Goal: Information Seeking & Learning: Learn about a topic

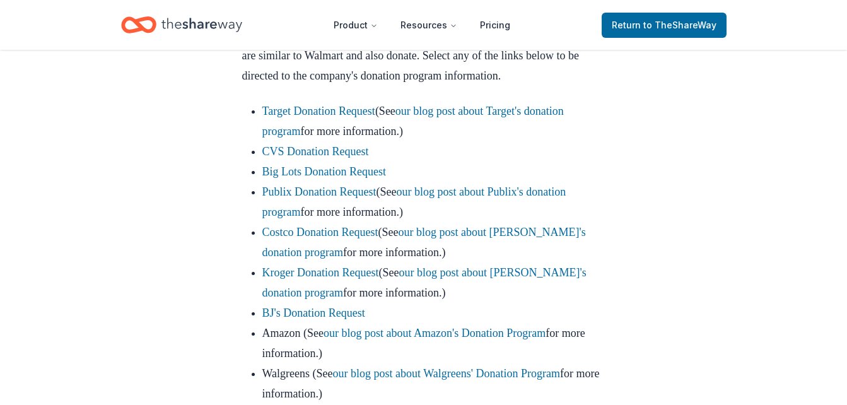
scroll to position [830, 0]
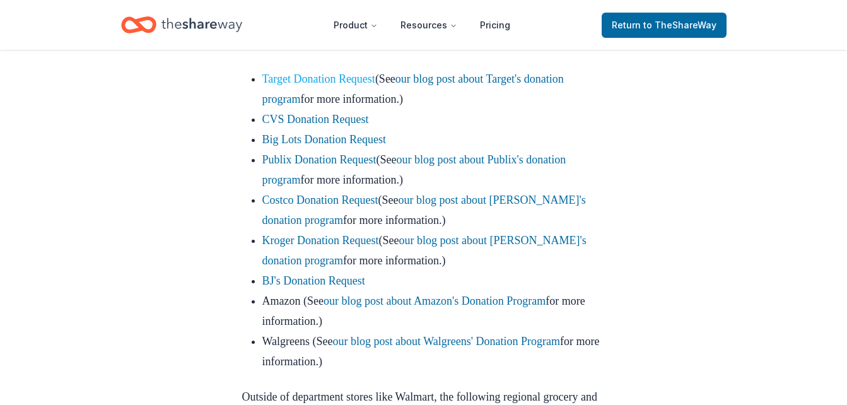
click at [367, 85] on link "Target Donation Request" at bounding box center [318, 79] width 113 height 13
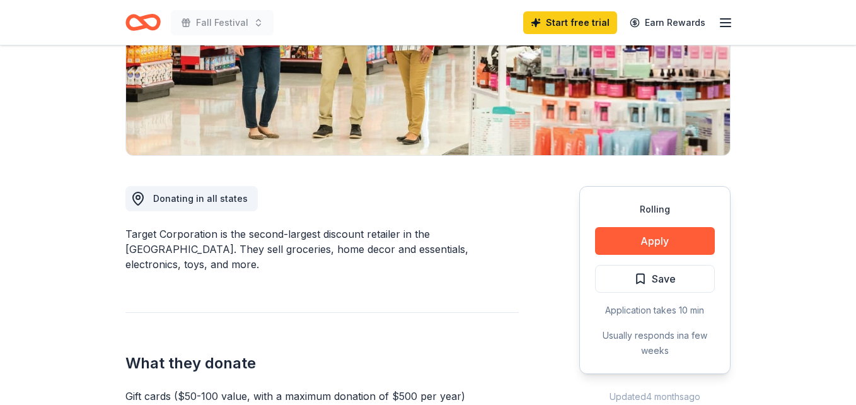
scroll to position [245, 0]
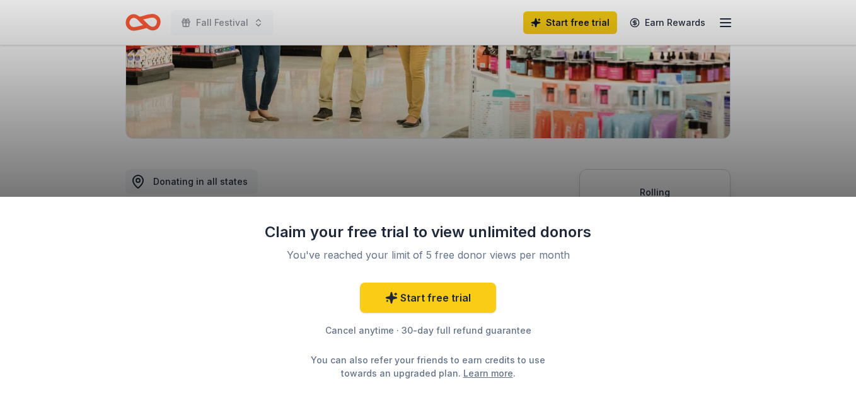
click at [841, 160] on div "Claim your free trial to view unlimited donors You've reached your limit of 5 f…" at bounding box center [428, 202] width 856 height 405
click at [824, 108] on div "Claim your free trial to view unlimited donors You've reached your limit of 5 f…" at bounding box center [428, 202] width 856 height 405
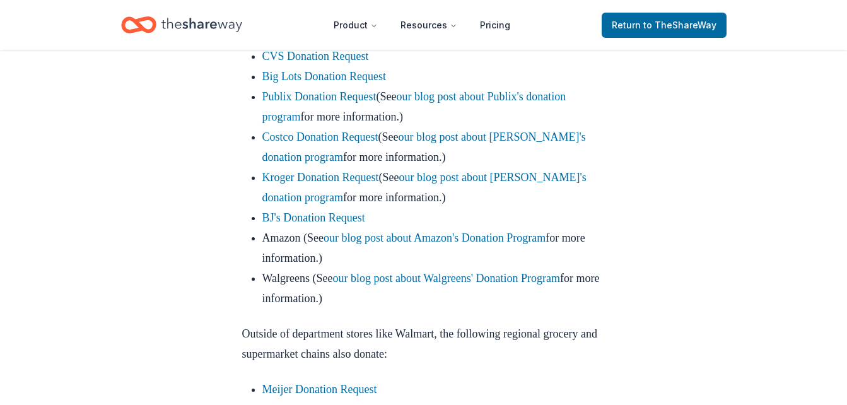
scroll to position [855, 0]
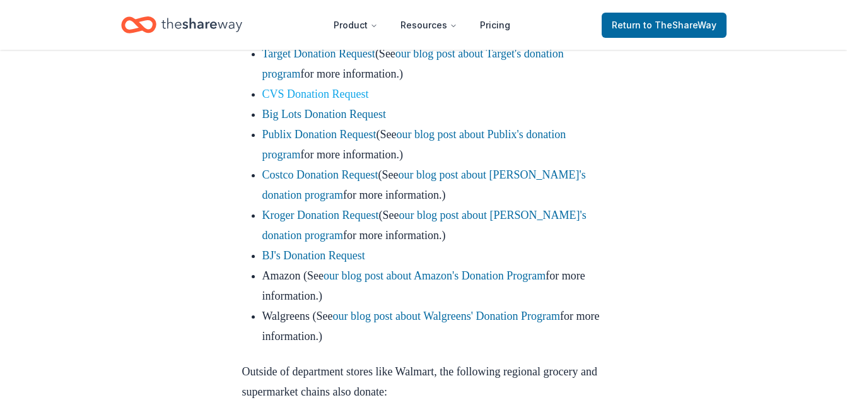
click at [322, 100] on link "CVS Donation Request" at bounding box center [315, 94] width 107 height 13
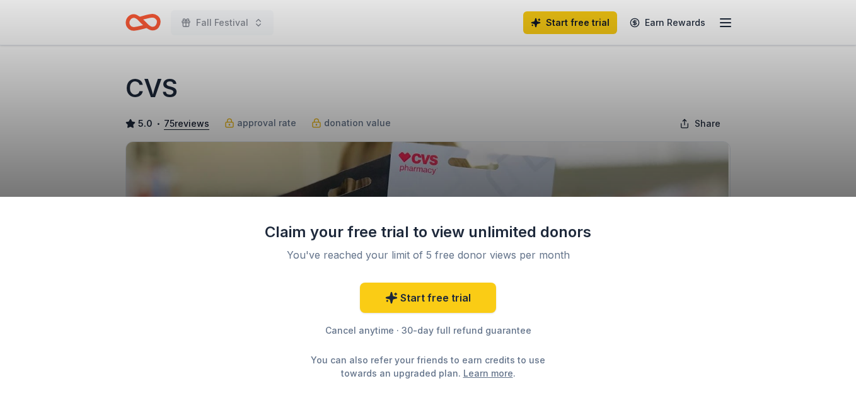
drag, startPoint x: 855, startPoint y: 27, endPoint x: 854, endPoint y: 86, distance: 59.3
click at [846, 86] on html "Fall Festival Start free trial Earn Rewards Donating paused Share CVS 5.0 • 75 …" at bounding box center [428, 202] width 856 height 405
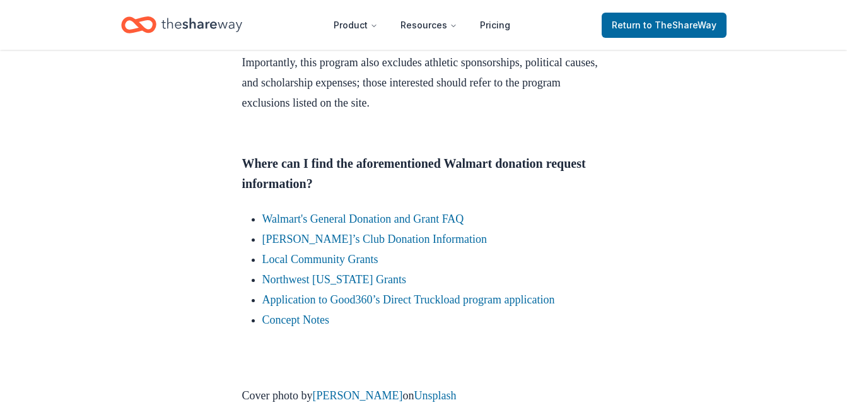
scroll to position [3025, 0]
